Goal: Task Accomplishment & Management: Use online tool/utility

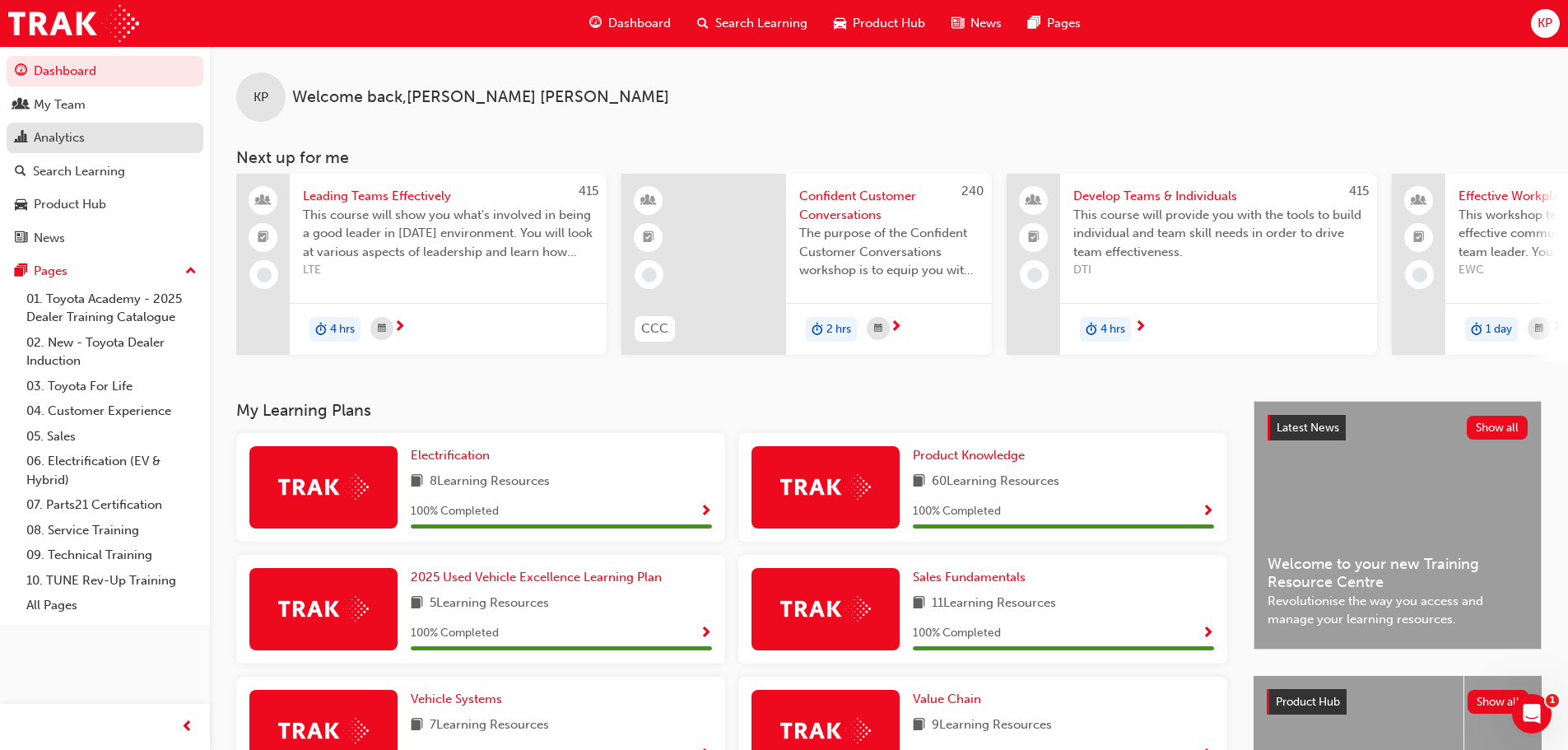
click at [44, 132] on div "Analytics" at bounding box center [58, 138] width 51 height 19
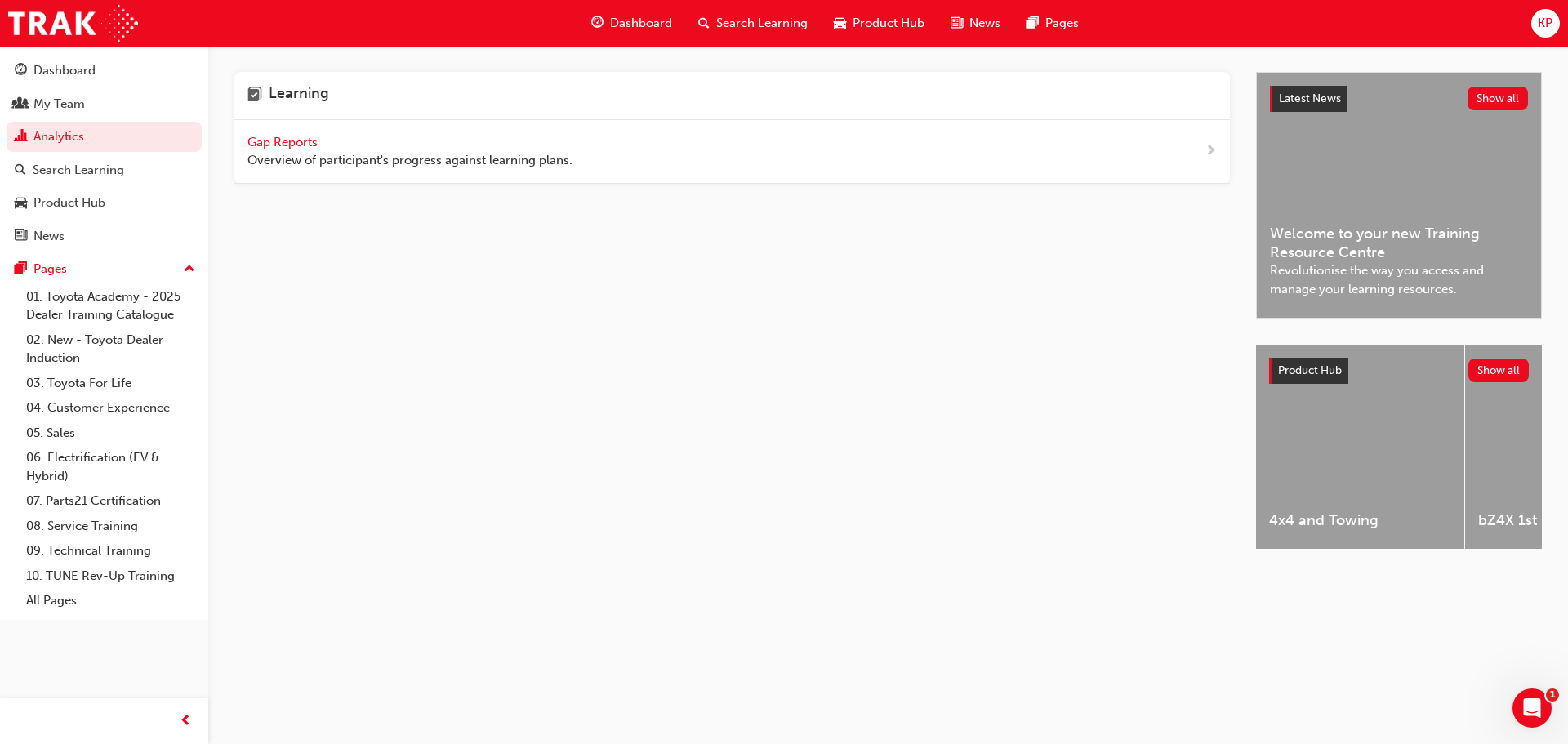
click at [270, 143] on span "Gap Reports" at bounding box center [284, 142] width 73 height 15
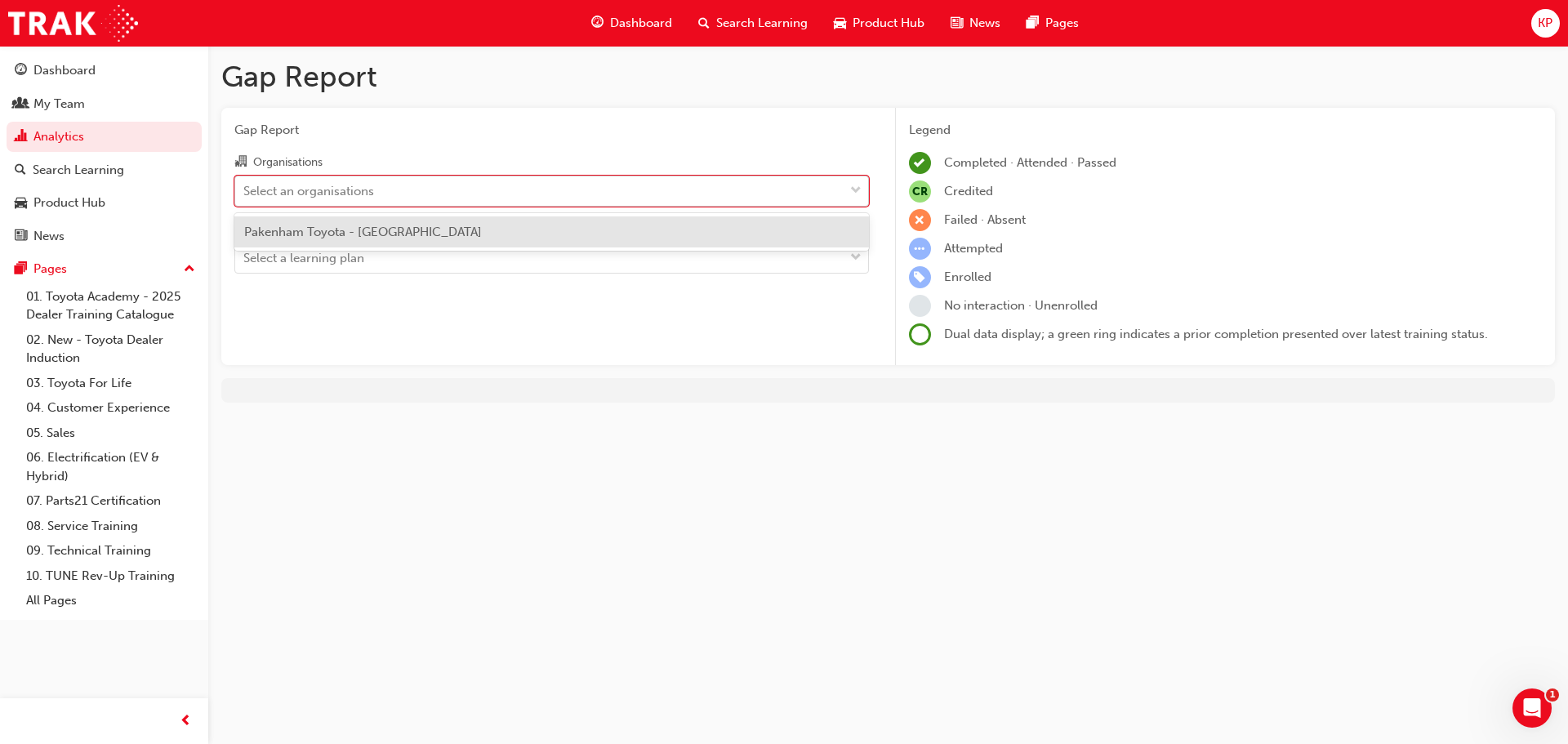
click at [313, 188] on div "Select an organisations" at bounding box center [308, 191] width 131 height 19
click at [245, 188] on input "Organisations option Pakenham Toyota - PAKENHAM focused, 1 of 1. 1 result avail…" at bounding box center [244, 189] width 2 height 14
click at [310, 237] on span "Pakenham Toyota - [GEOGRAPHIC_DATA]" at bounding box center [363, 231] width 238 height 15
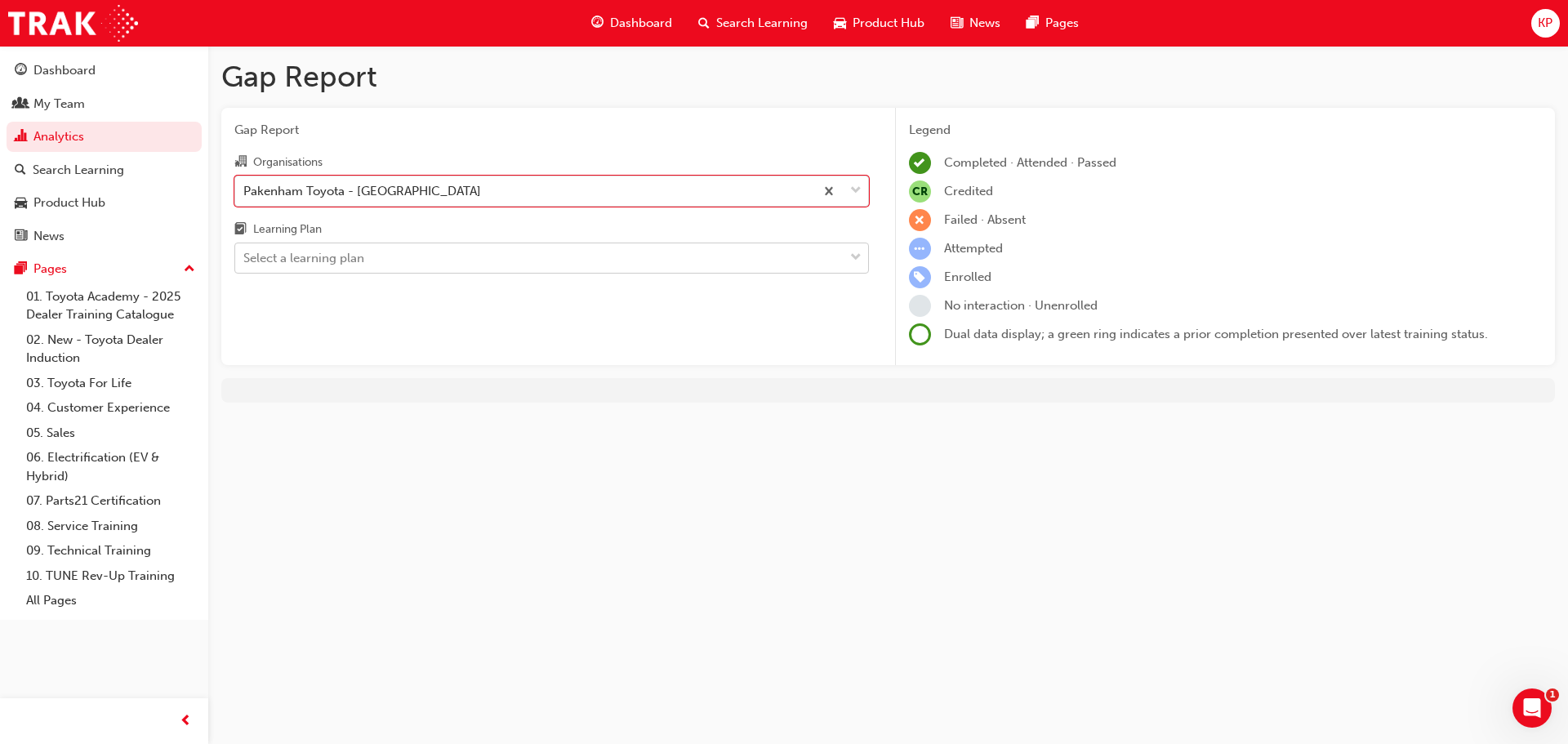
click at [311, 259] on div "Select a learning plan" at bounding box center [304, 259] width 121 height 19
click at [245, 259] on input "Learning Plan Select a learning plan" at bounding box center [244, 258] width 2 height 14
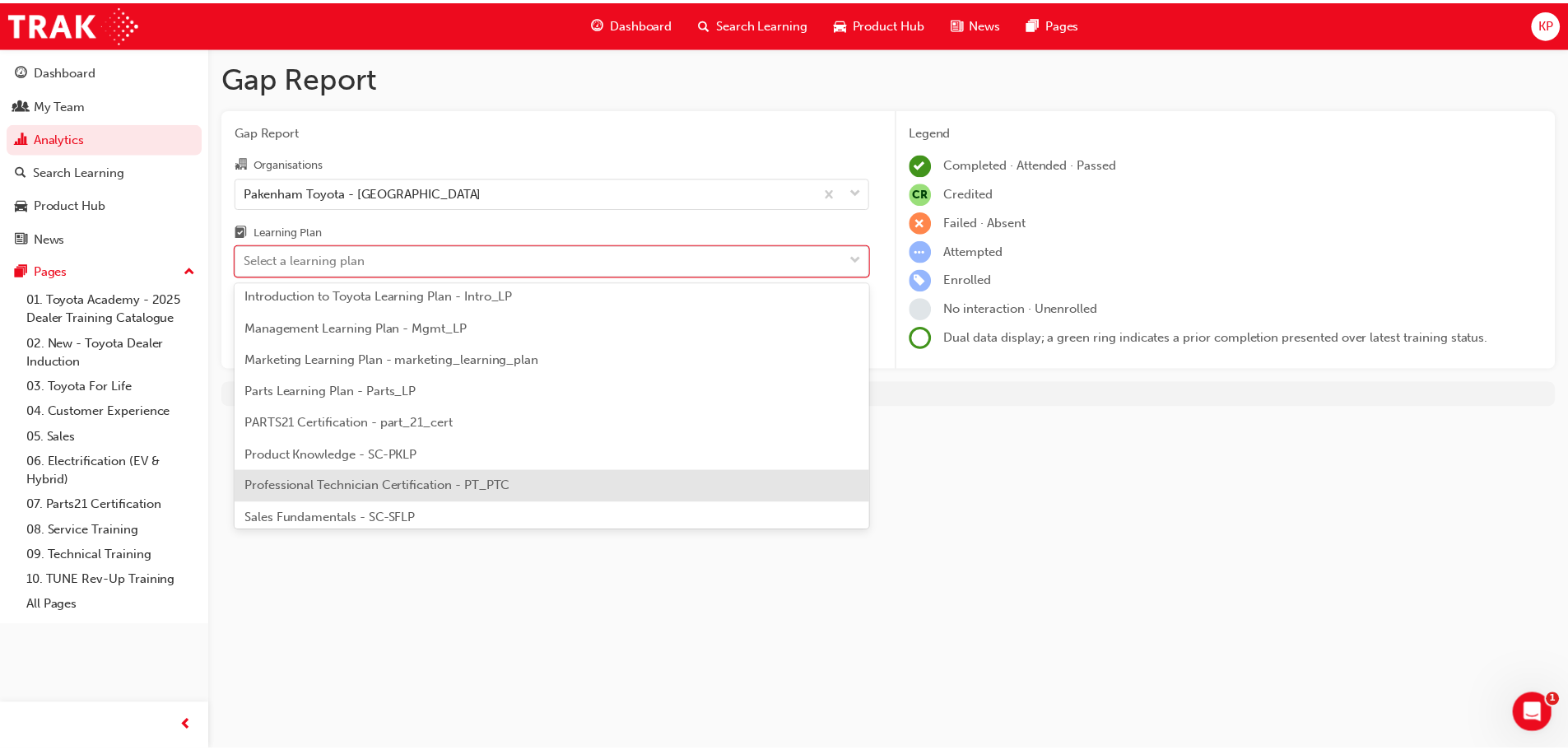
scroll to position [412, 0]
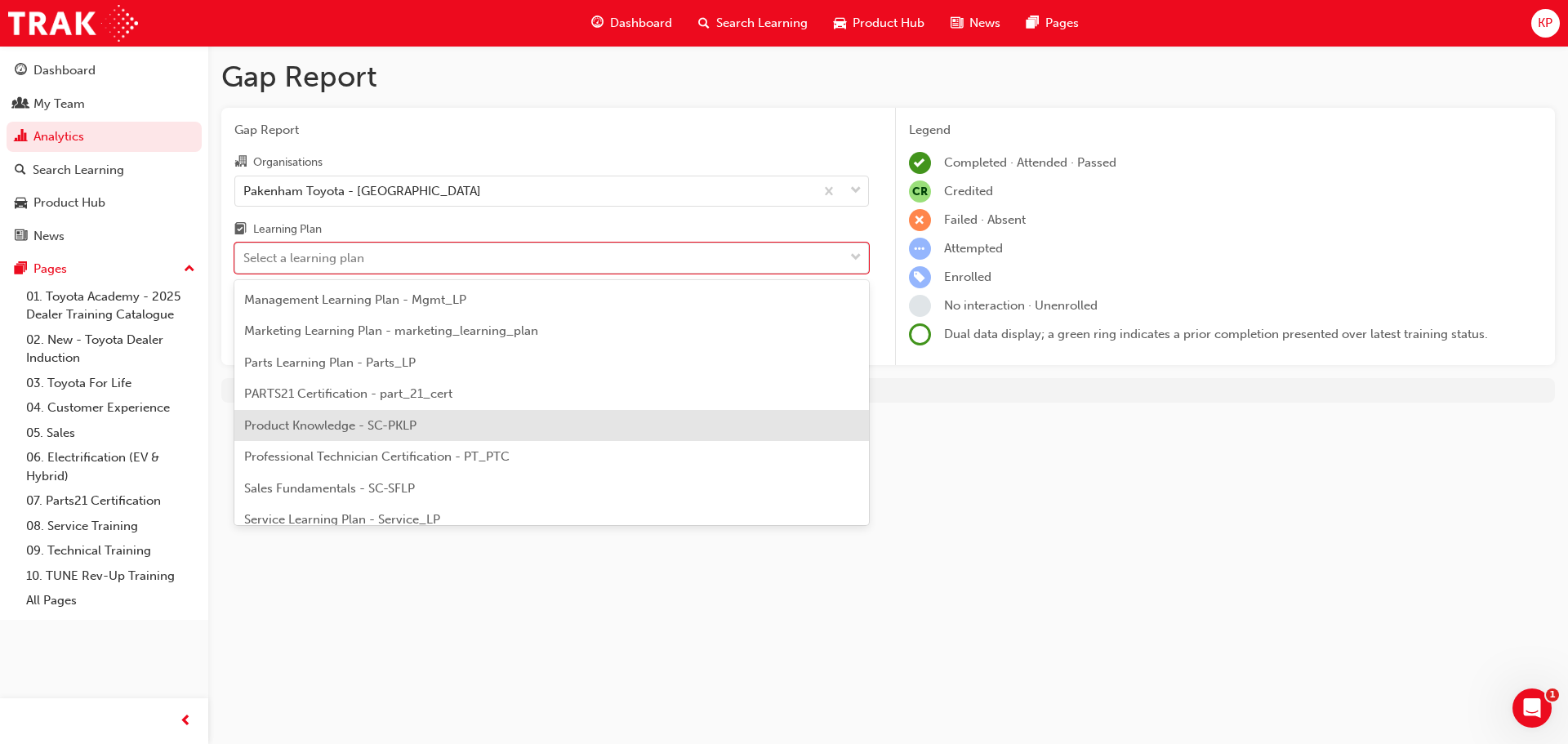
click at [375, 420] on span "Product Knowledge - SC-PKLP" at bounding box center [330, 425] width 172 height 15
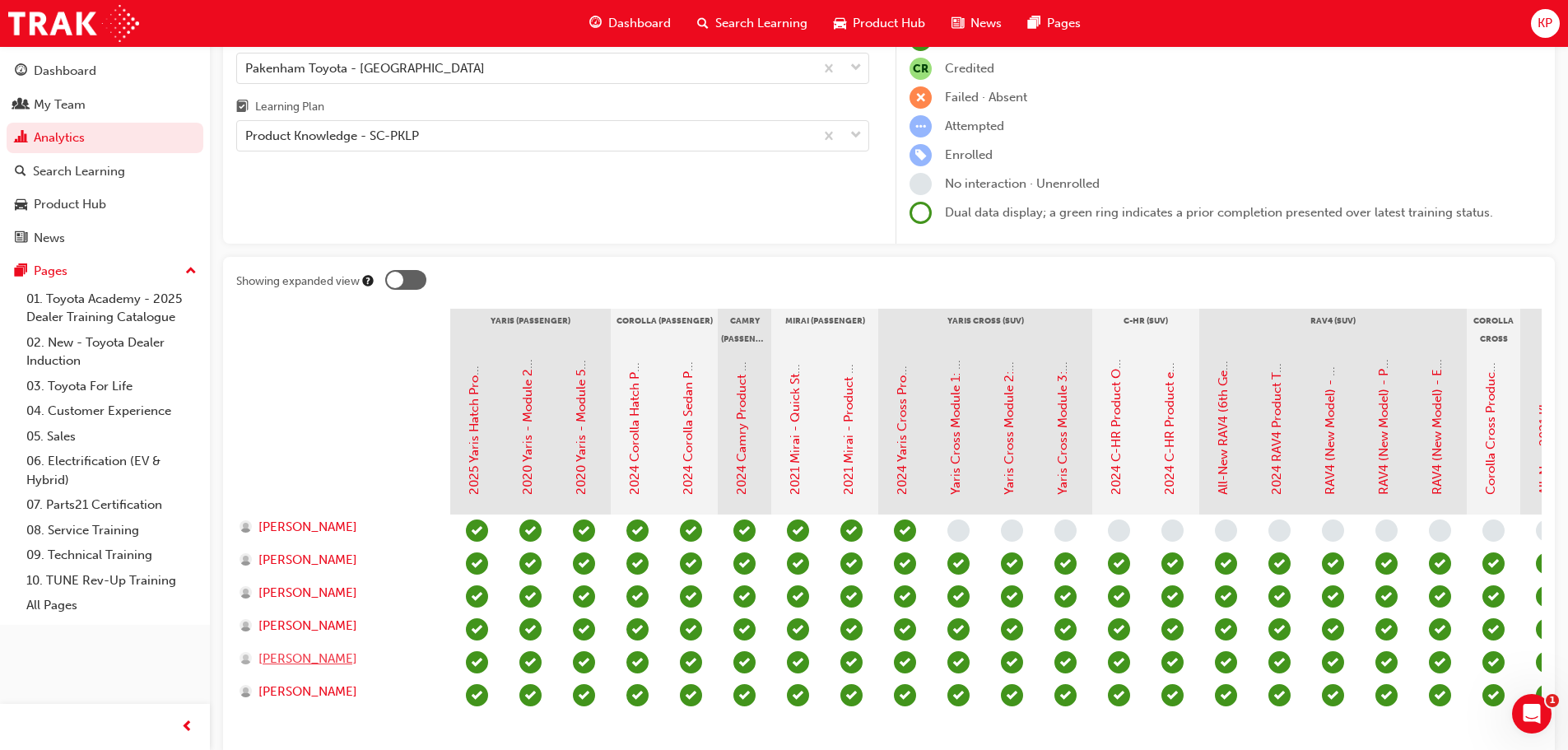
scroll to position [164, 0]
